Goal: Task Accomplishment & Management: Manage account settings

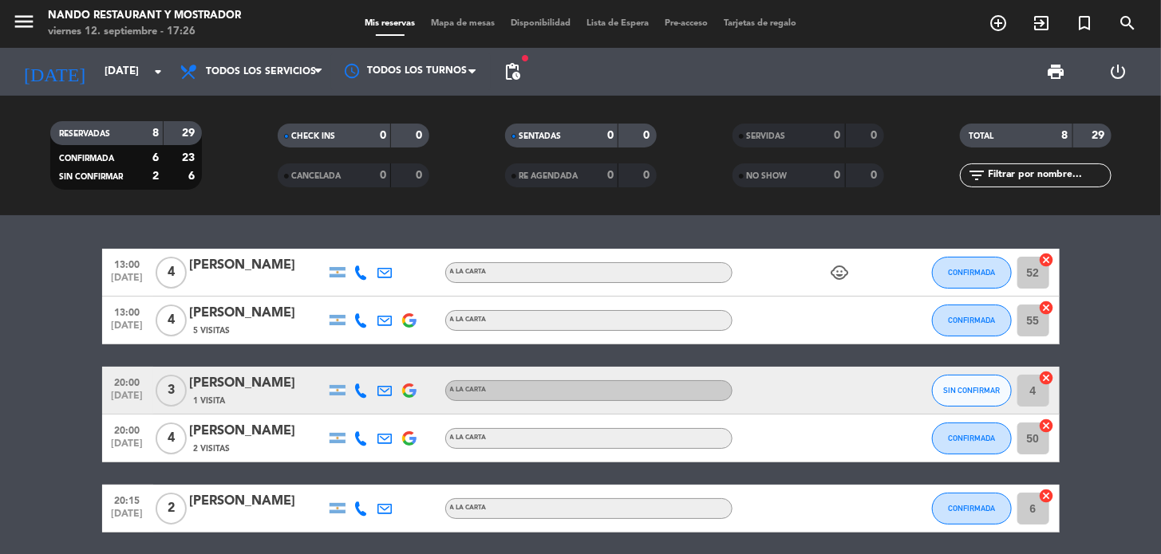
scroll to position [223, 0]
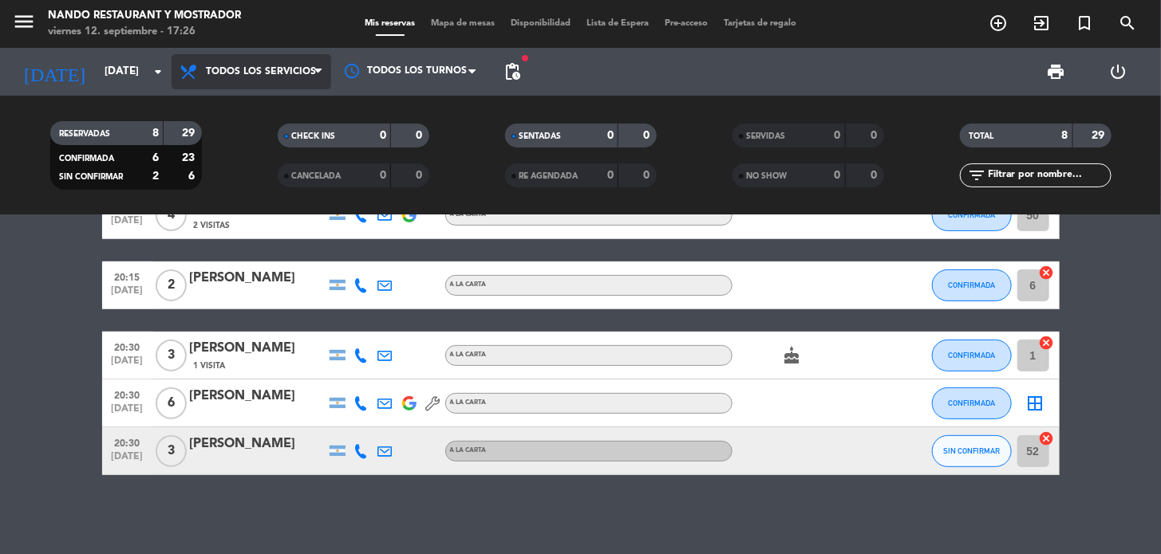
click at [251, 75] on span "Todos los servicios" at bounding box center [261, 71] width 110 height 11
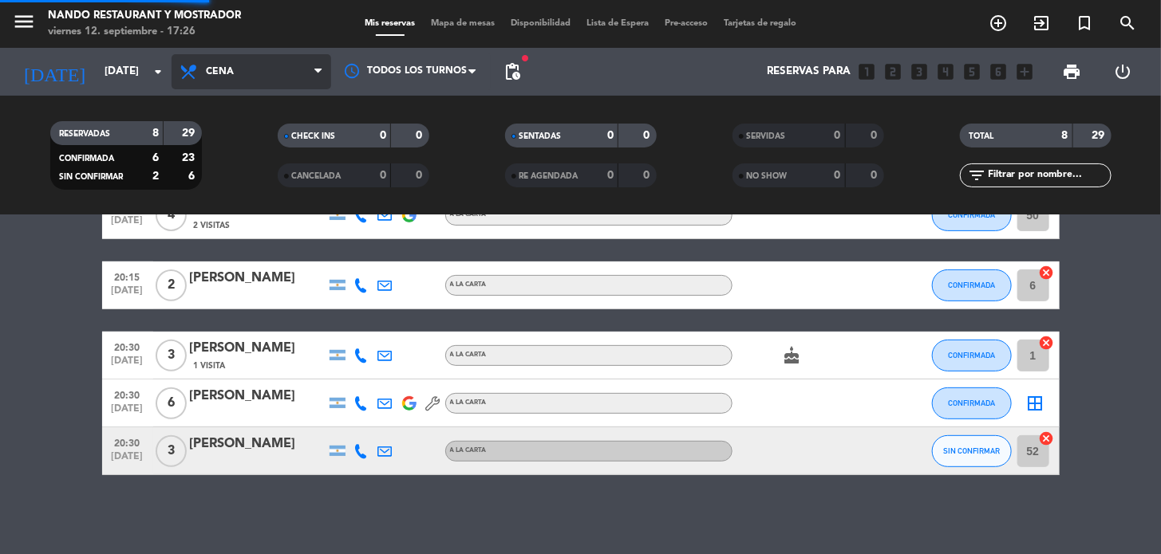
click at [276, 179] on div "menu Nando Restaurant y Mostrador [DATE] 12. septiembre - 17:26 Mis reservas Ma…" at bounding box center [580, 107] width 1161 height 215
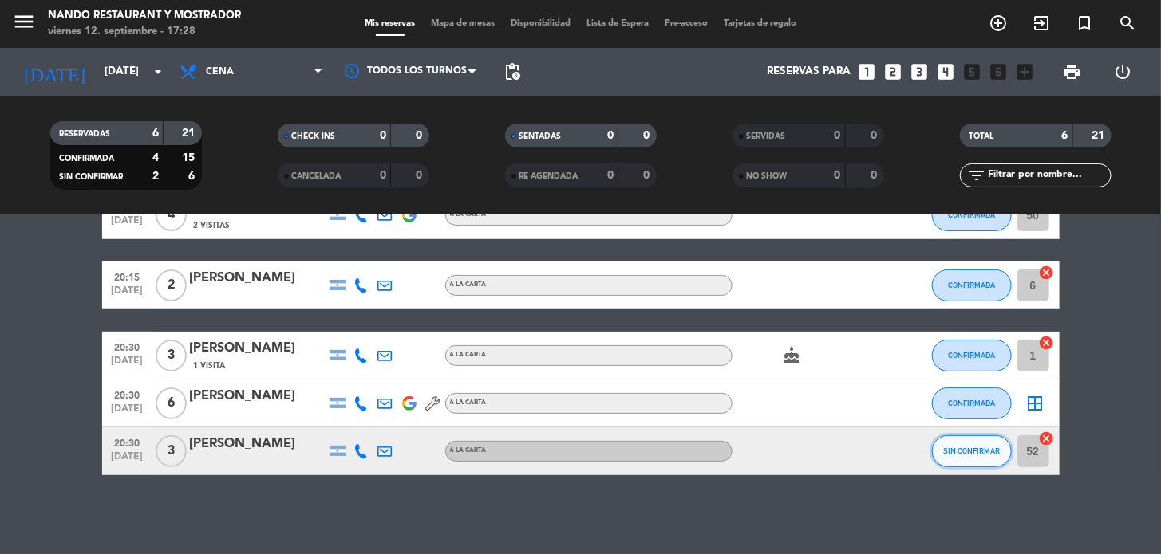
click at [945, 451] on span "SIN CONFIRMAR" at bounding box center [971, 451] width 57 height 9
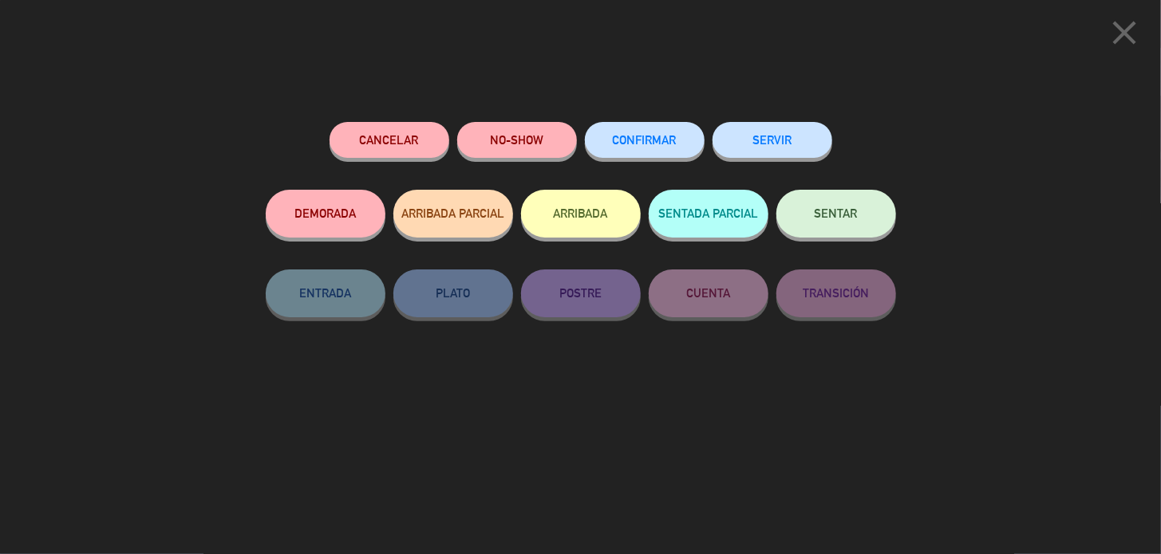
click at [688, 144] on button "CONFIRMAR" at bounding box center [645, 140] width 120 height 36
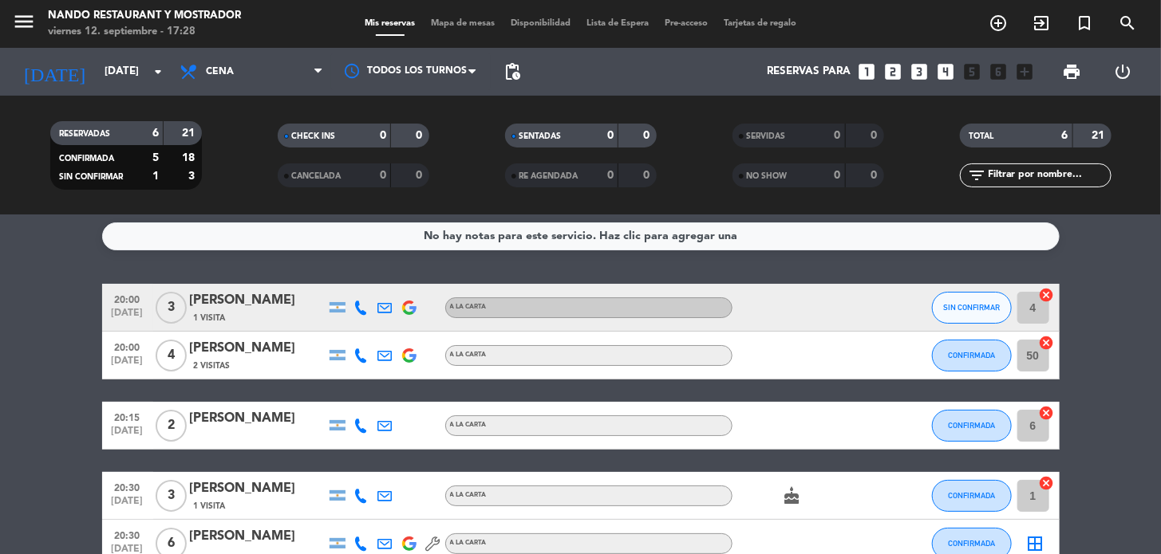
scroll to position [0, 0]
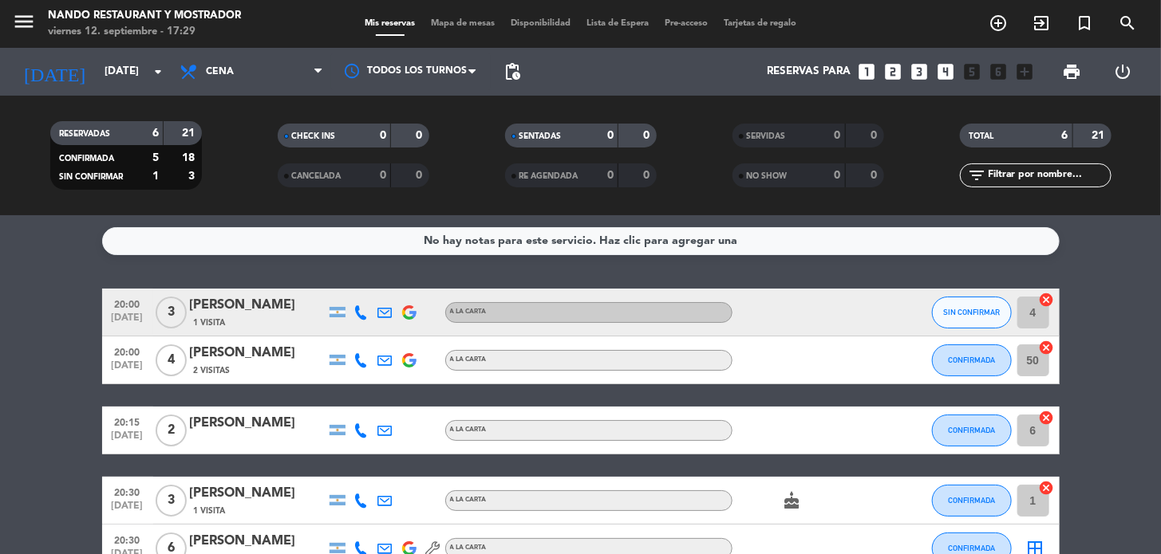
click at [524, 76] on span "pending_actions" at bounding box center [512, 72] width 32 height 32
click at [503, 74] on span "pending_actions" at bounding box center [512, 71] width 19 height 19
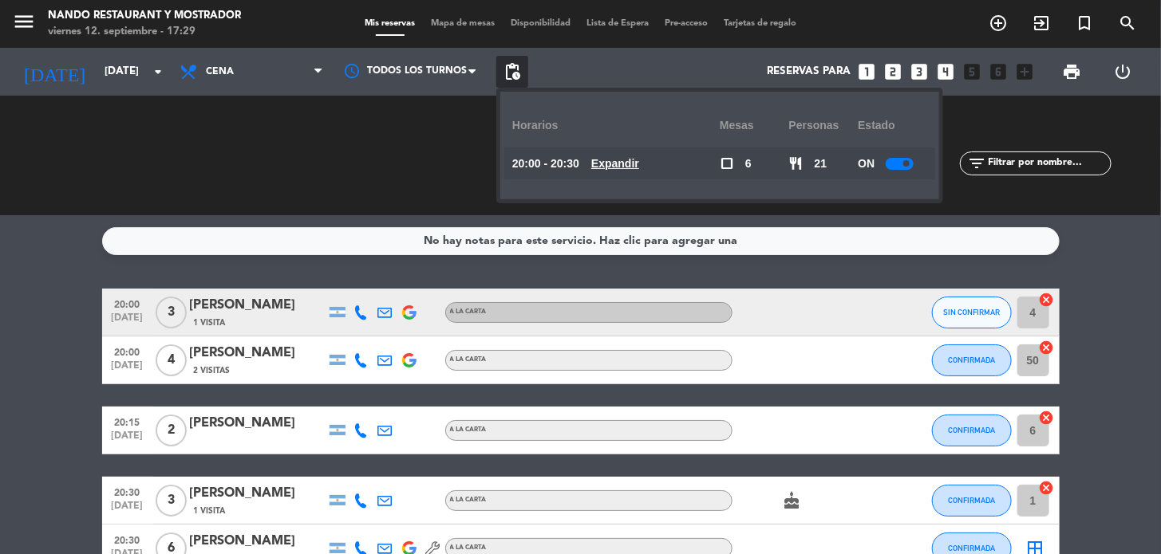
click at [905, 160] on span at bounding box center [906, 163] width 6 height 6
click at [1102, 235] on service-notes "No hay notas para este servicio. Haz clic para agregar una" at bounding box center [580, 241] width 1161 height 28
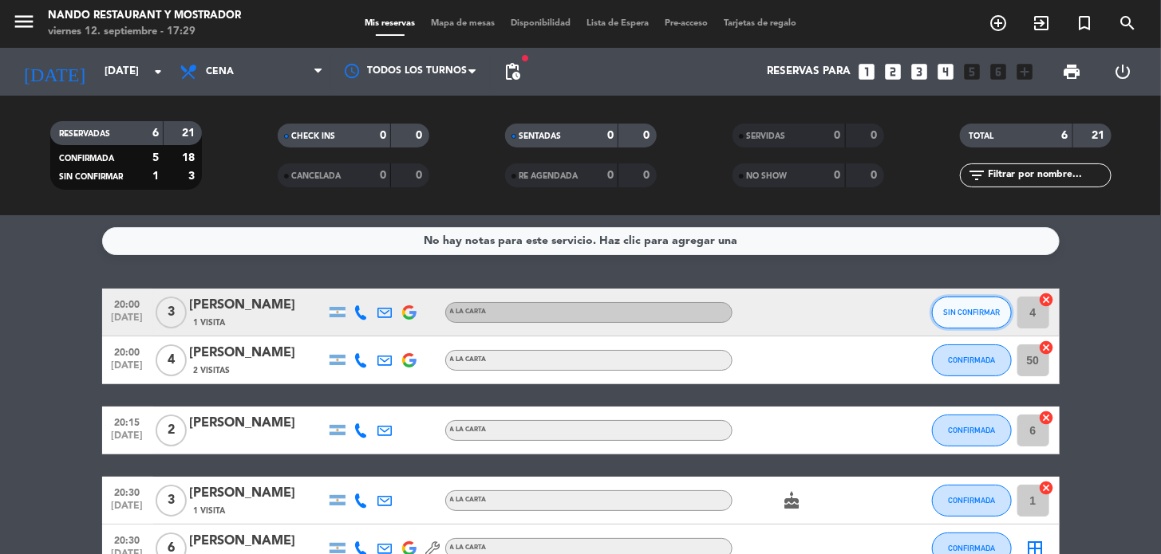
click at [988, 305] on button "SIN CONFIRMAR" at bounding box center [972, 313] width 80 height 32
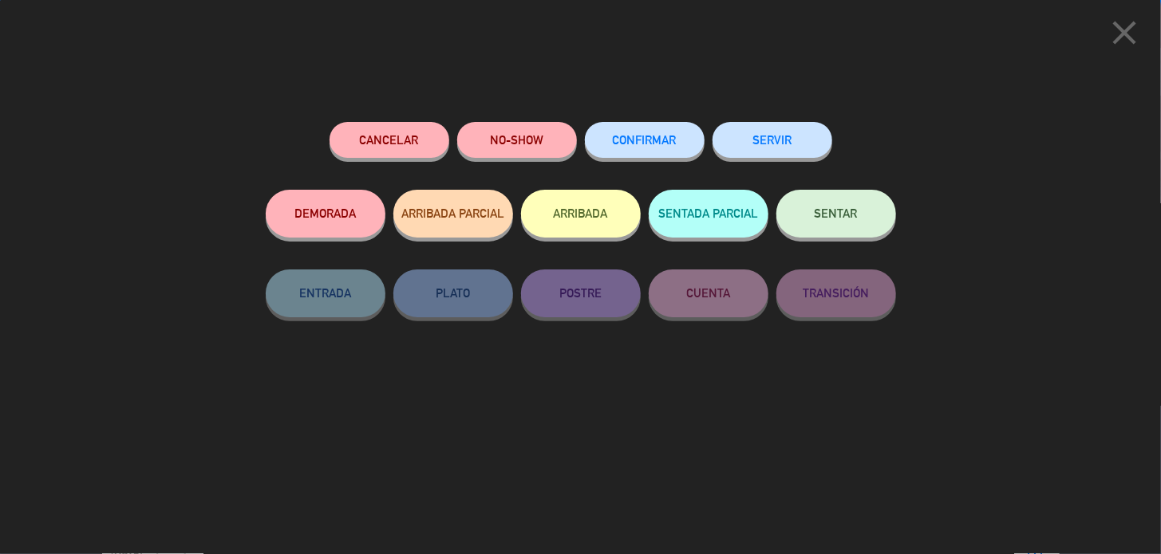
click at [650, 154] on button "CONFIRMAR" at bounding box center [645, 140] width 120 height 36
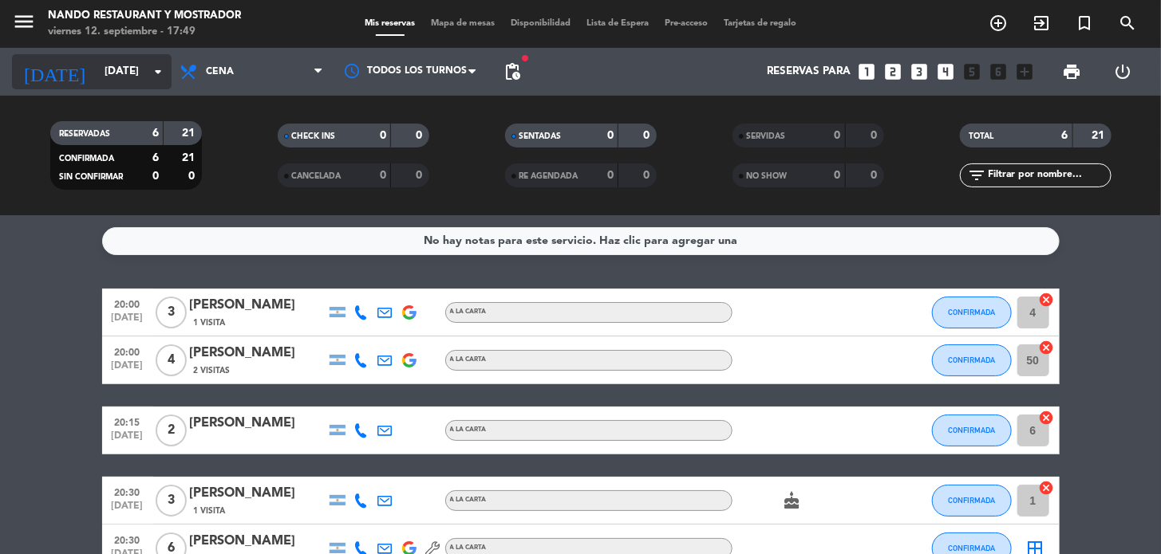
click at [127, 87] on div "[DATE] [DATE] arrow_drop_down" at bounding box center [92, 71] width 160 height 35
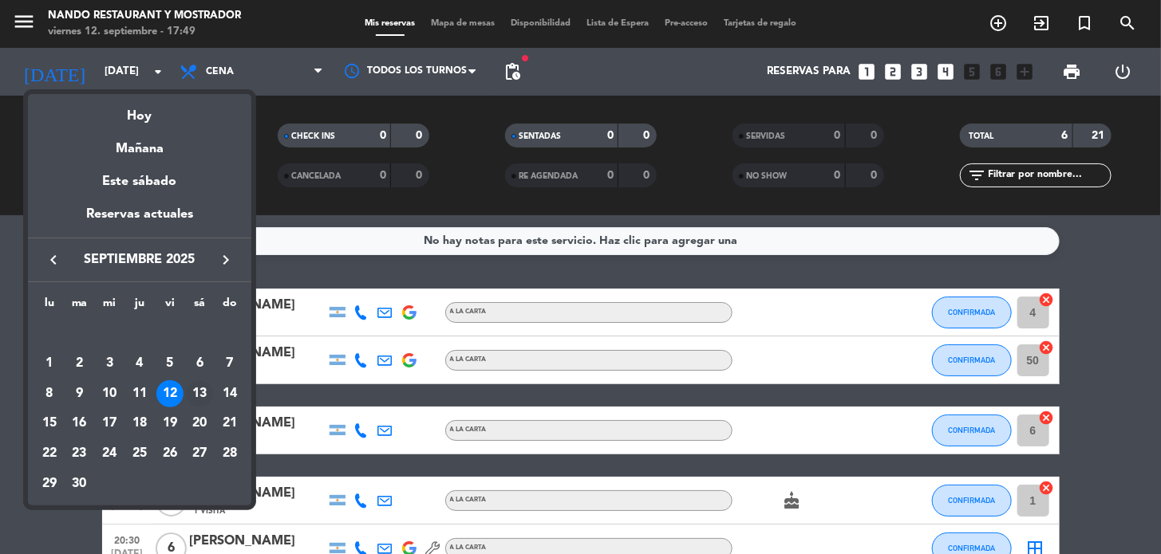
click at [193, 386] on div "13" at bounding box center [199, 394] width 27 height 27
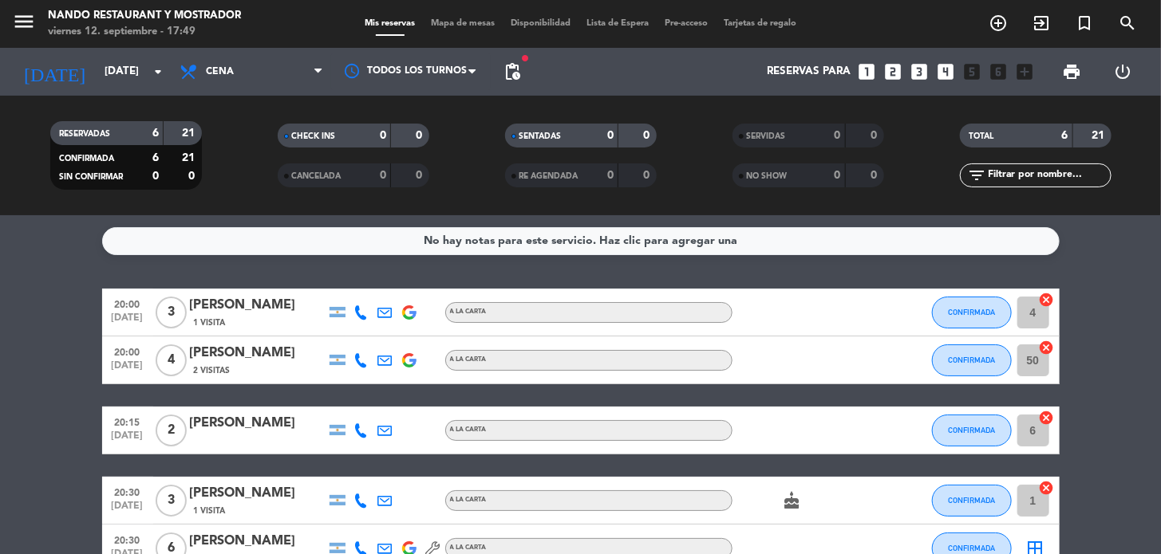
type input "[DATE]"
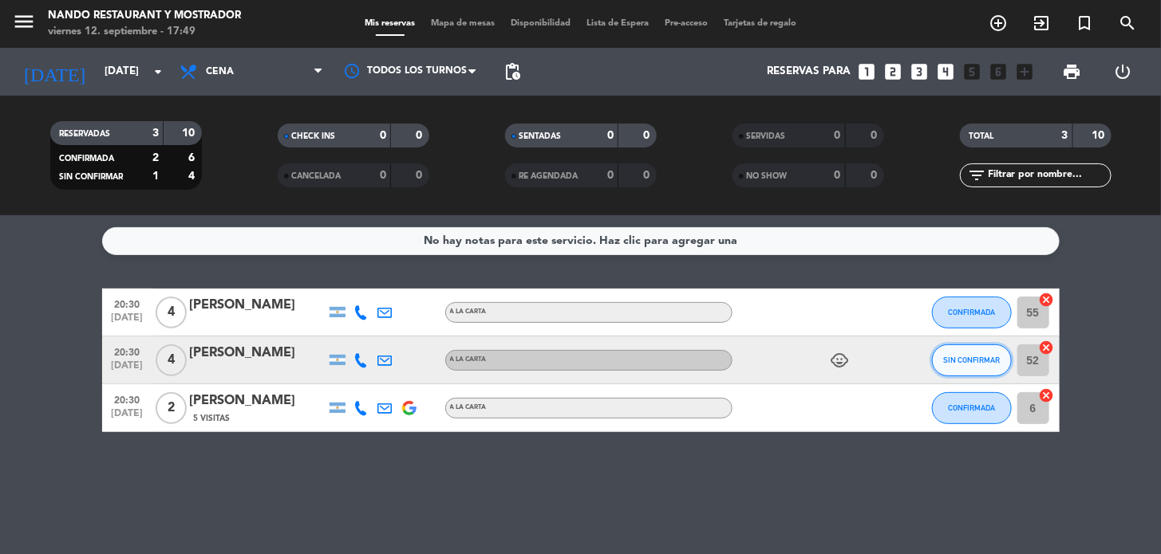
click at [981, 361] on span "SIN CONFIRMAR" at bounding box center [971, 360] width 57 height 9
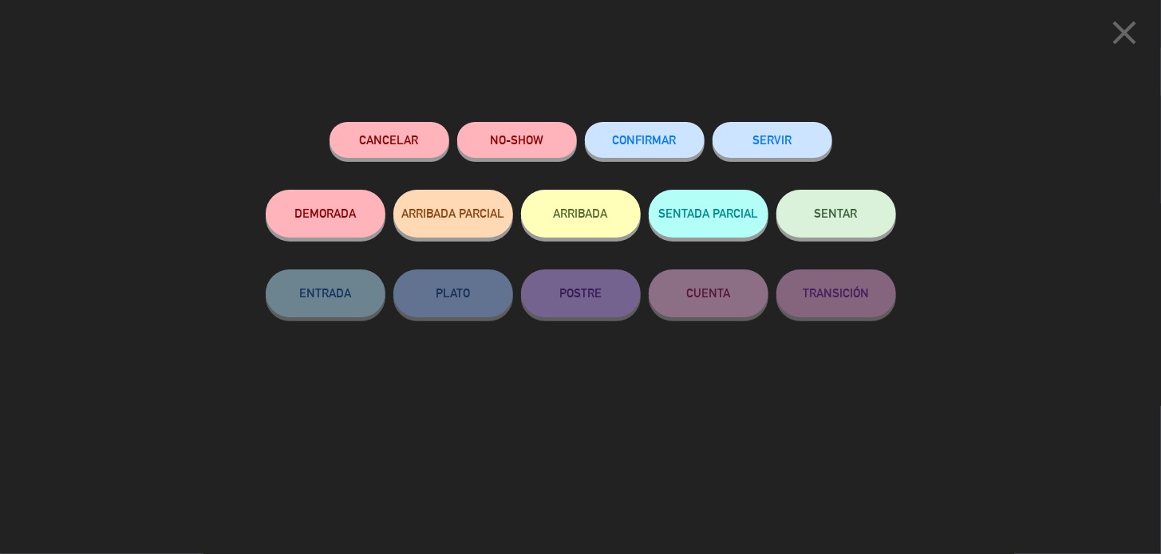
click at [599, 152] on button "CONFIRMAR" at bounding box center [645, 140] width 120 height 36
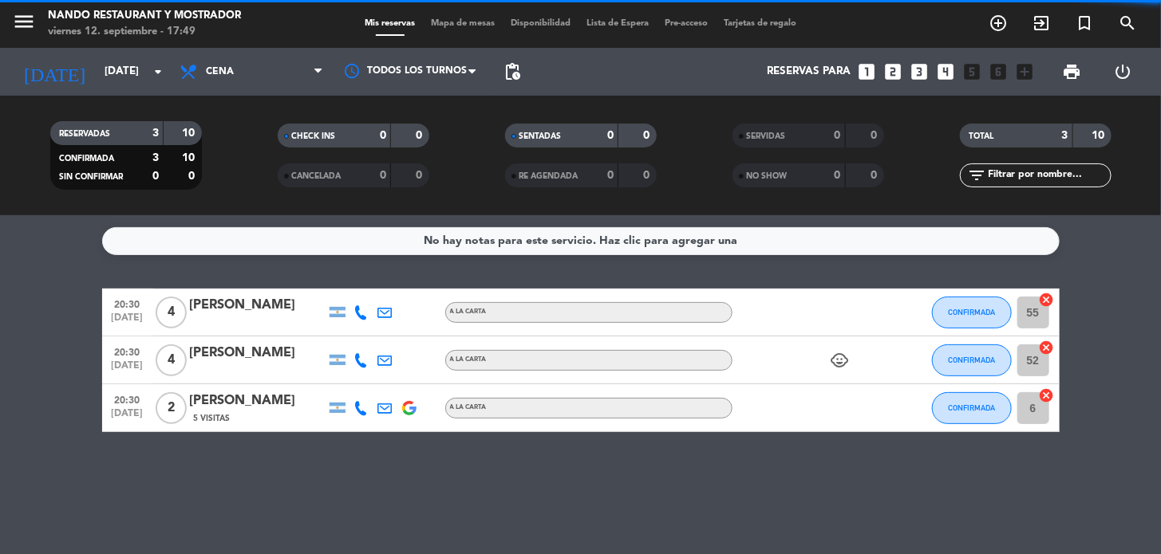
click at [244, 66] on span "Cena" at bounding box center [252, 71] width 160 height 35
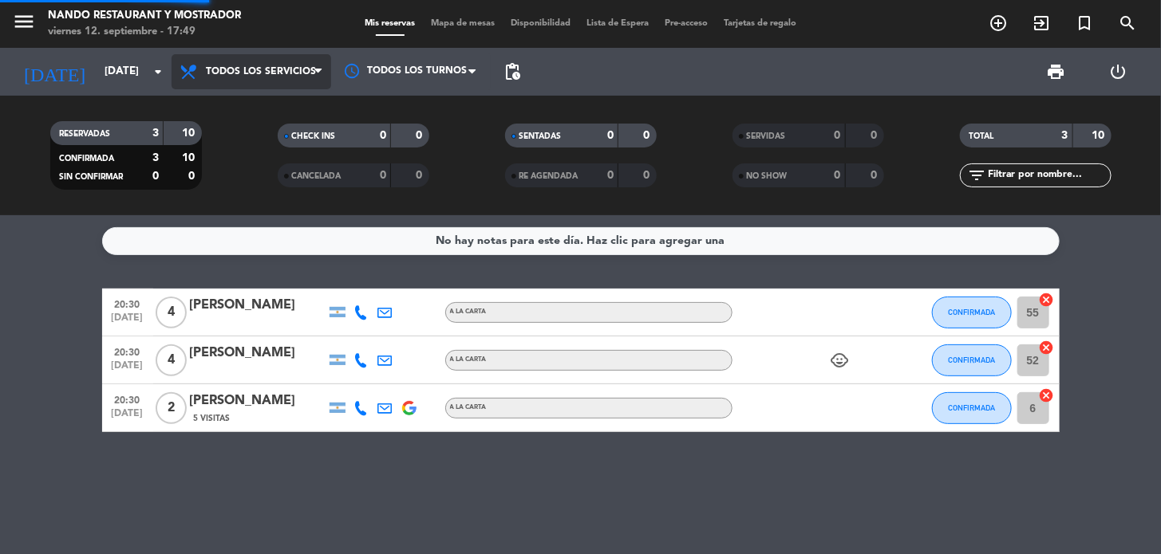
click at [251, 110] on div "menu Nando Restaurant y Mostrador [DATE] 12. septiembre - 17:49 Mis reservas Ma…" at bounding box center [580, 107] width 1161 height 215
